Goal: Transaction & Acquisition: Purchase product/service

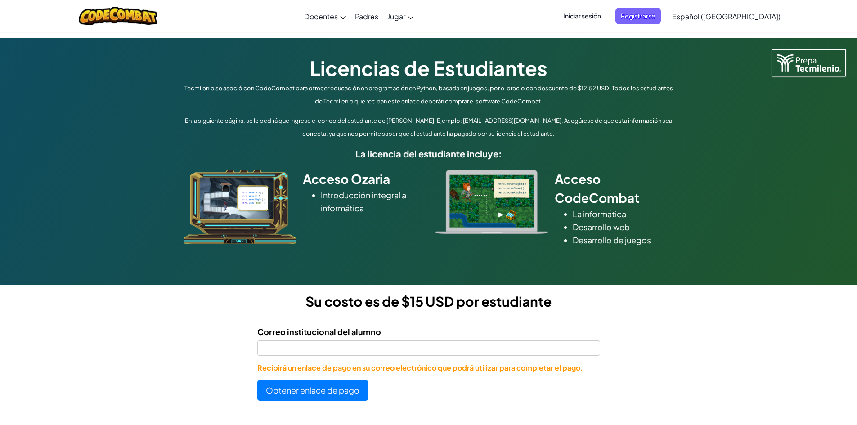
click at [370, 360] on div "Correo institucional del alumno Recibirá un enlace de pago en su correo electró…" at bounding box center [428, 349] width 343 height 48
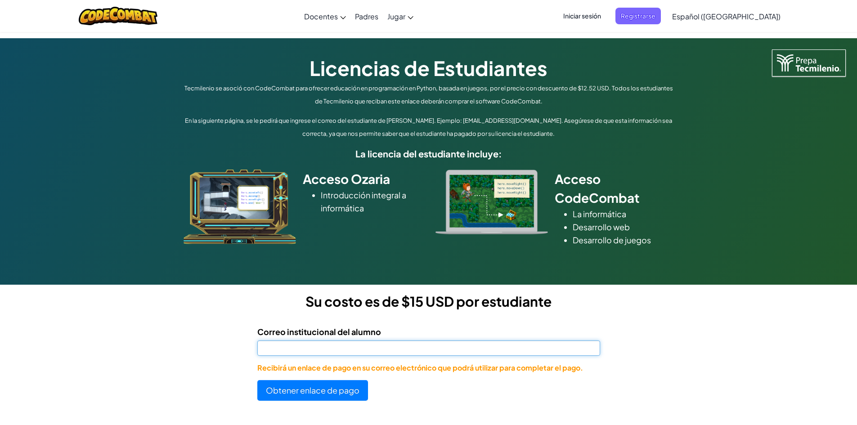
click at [378, 344] on input "Correo institucional del alumno" at bounding box center [428, 348] width 343 height 15
paste input "[EMAIL_ADDRESS][DOMAIN_NAME]"
type input "[EMAIL_ADDRESS][DOMAIN_NAME]"
click at [257, 380] on button "Obtener enlace de pago" at bounding box center [312, 390] width 111 height 21
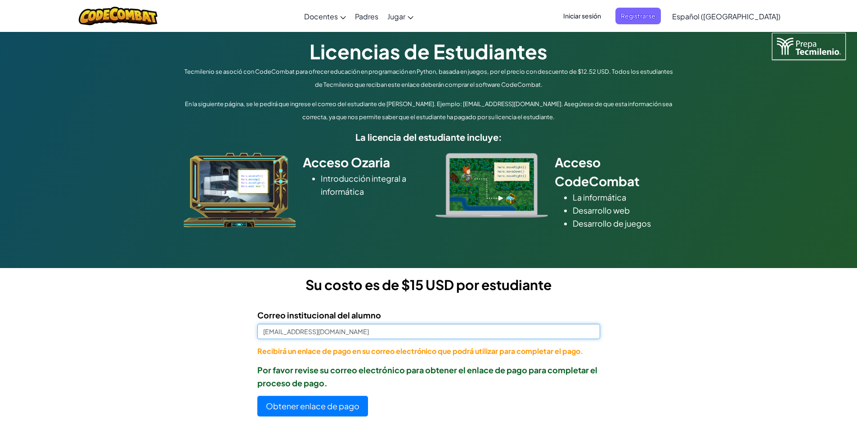
scroll to position [45, 0]
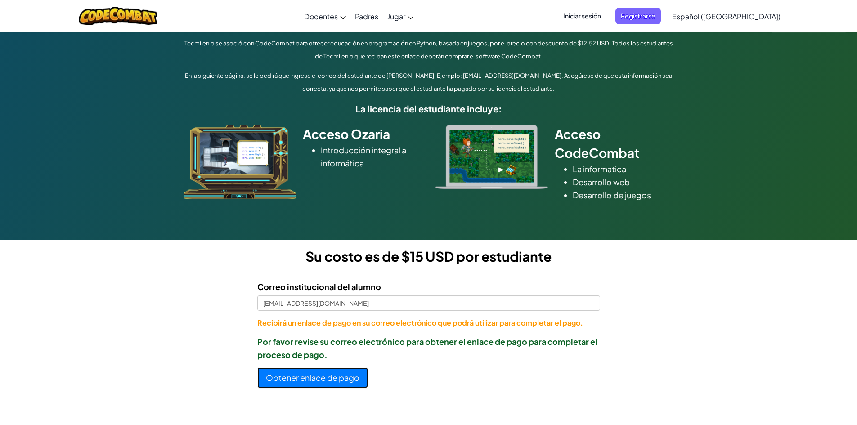
click at [342, 384] on button "Obtener enlace de pago" at bounding box center [312, 378] width 111 height 21
click at [590, 20] on span "Iniciar sesión" at bounding box center [582, 16] width 49 height 17
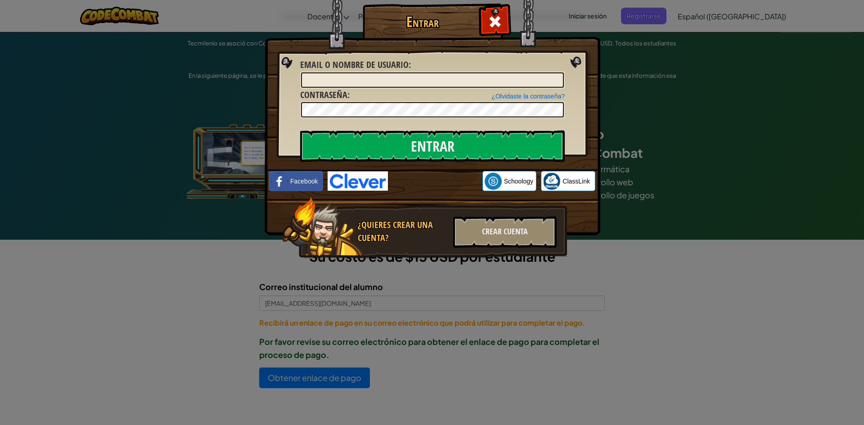
click at [652, 48] on div "Entrar Error desconocido. Email o Nombre de usuario : ¿Olvidaste la contraseña?…" at bounding box center [432, 212] width 864 height 425
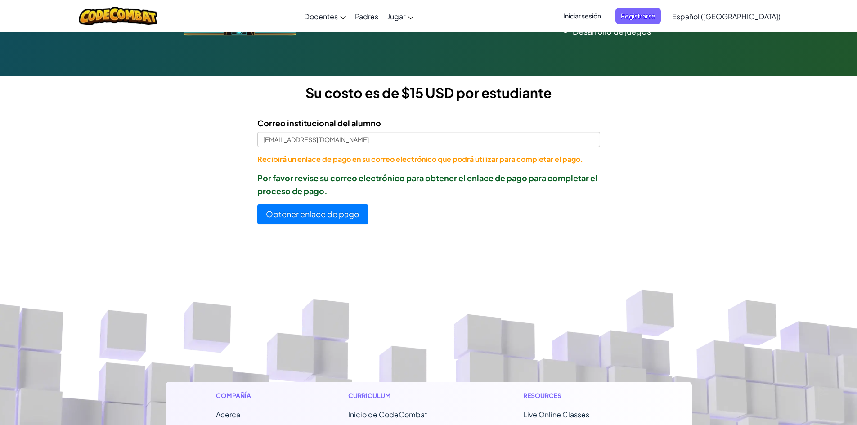
scroll to position [225, 0]
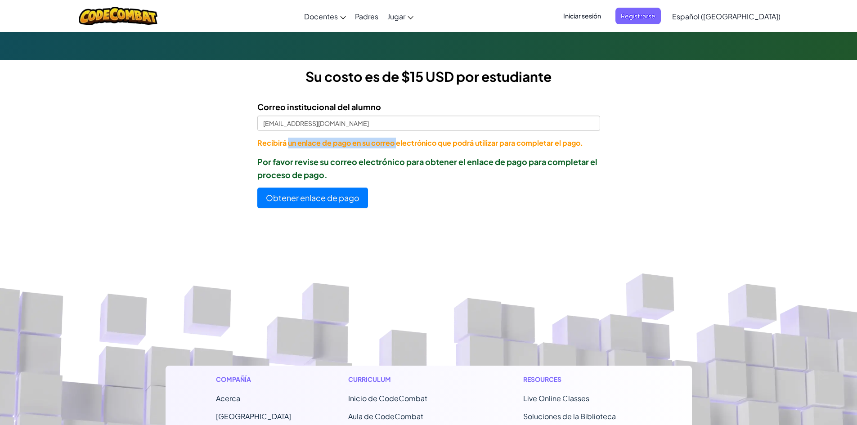
drag, startPoint x: 365, startPoint y: 132, endPoint x: 251, endPoint y: 128, distance: 114.4
click at [245, 131] on form "Correo institucional del alumno [EMAIL_ADDRESS][DOMAIN_NAME] Recibirá un enlace…" at bounding box center [300, 151] width 600 height 115
click at [350, 114] on div "Correo institucional del alumno [EMAIL_ADDRESS][DOMAIN_NAME]" at bounding box center [428, 115] width 343 height 31
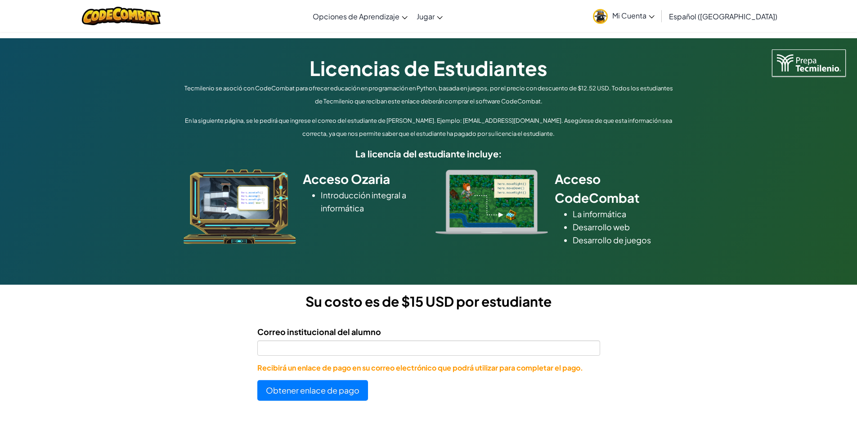
scroll to position [233, 0]
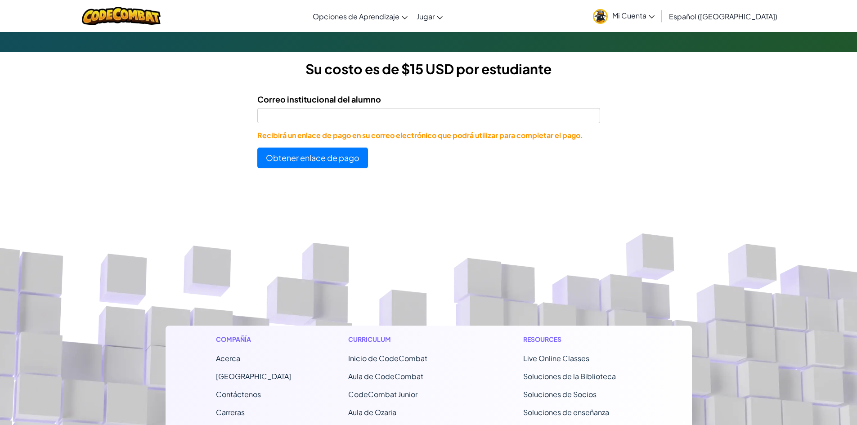
click at [655, 20] on span "Mi Cuenta" at bounding box center [633, 15] width 42 height 9
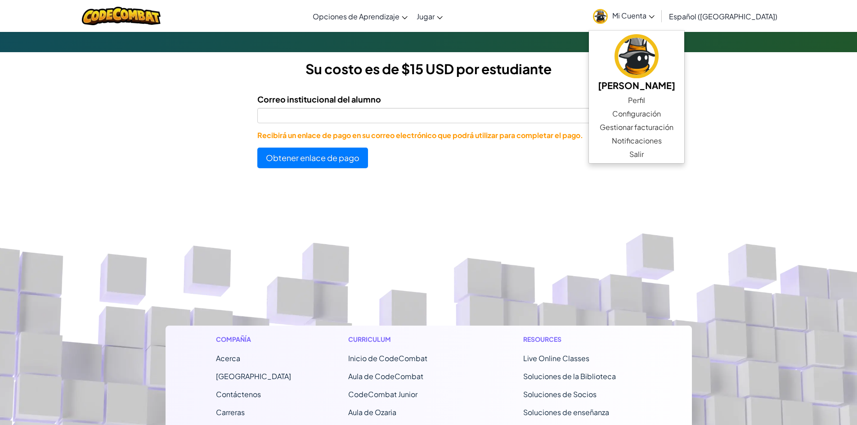
click at [655, 20] on span "Mi Cuenta" at bounding box center [633, 15] width 42 height 9
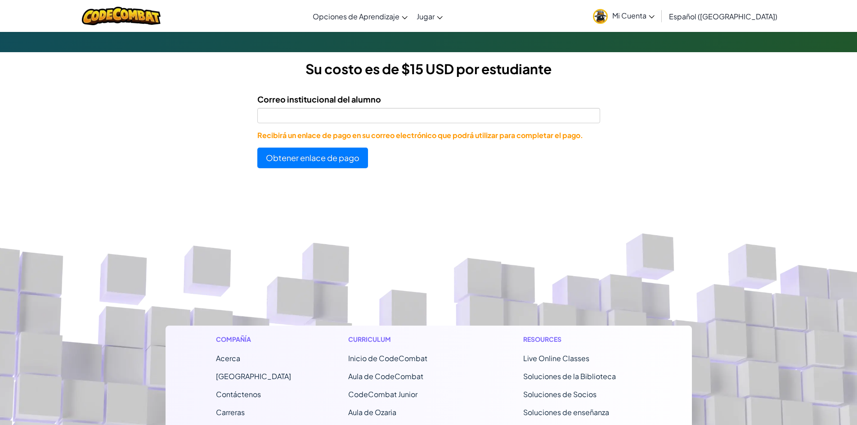
drag, startPoint x: 519, startPoint y: 99, endPoint x: 513, endPoint y: 106, distance: 9.0
click at [517, 101] on div "Correo institucional del alumno" at bounding box center [428, 108] width 343 height 31
click at [513, 106] on div "Correo institucional del alumno" at bounding box center [428, 108] width 343 height 31
click at [511, 112] on input "Correo institucional del alumno" at bounding box center [428, 115] width 343 height 15
type input "[EMAIL_ADDRESS][DOMAIN_NAME]"
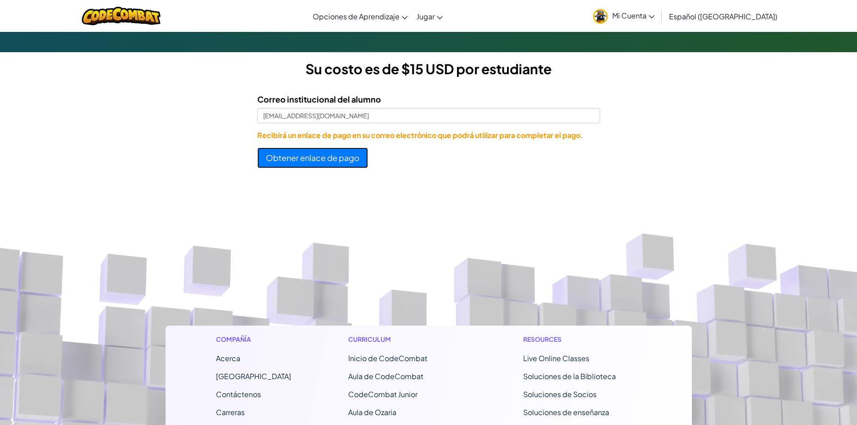
click at [336, 158] on button "Obtener enlace de pago" at bounding box center [312, 158] width 111 height 21
